Goal: Task Accomplishment & Management: Manage account settings

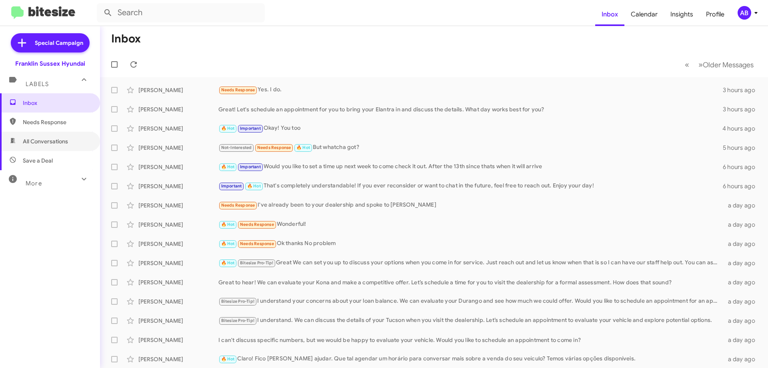
click at [61, 138] on span "All Conversations" at bounding box center [45, 141] width 45 height 8
type input "in:all-conversations"
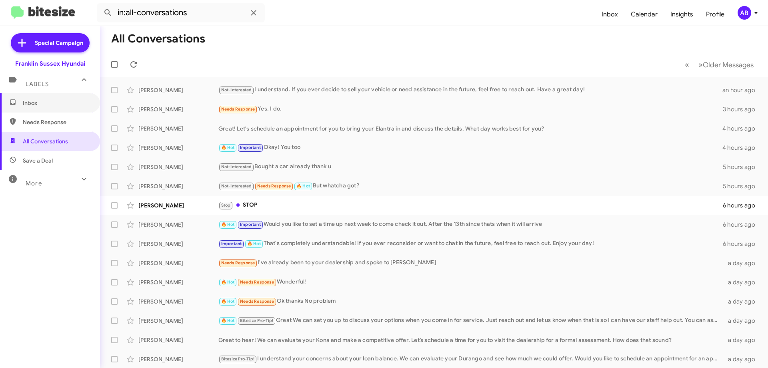
click at [30, 98] on span "Inbox" at bounding box center [50, 102] width 100 height 19
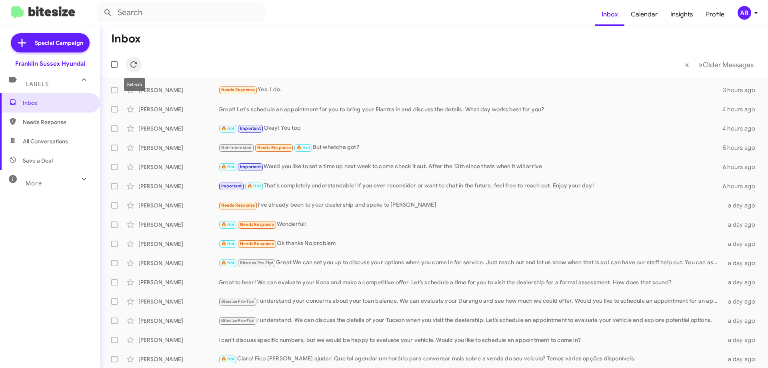
click at [136, 66] on icon at bounding box center [134, 65] width 10 height 10
click at [135, 63] on icon at bounding box center [134, 65] width 10 height 10
